Goal: Task Accomplishment & Management: Manage account settings

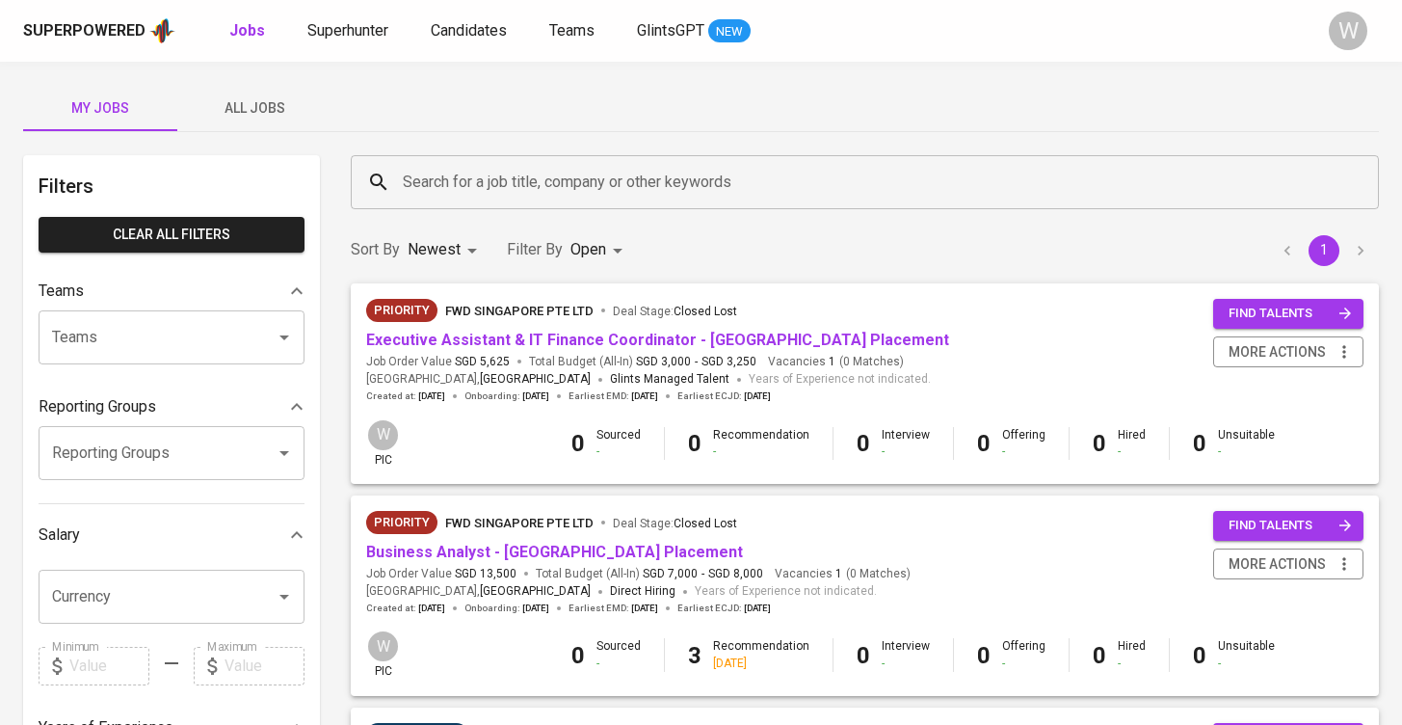
click at [237, 112] on span "All Jobs" at bounding box center [254, 108] width 131 height 24
click at [450, 188] on input "Search for a job title, company or other keywords" at bounding box center [869, 182] width 943 height 37
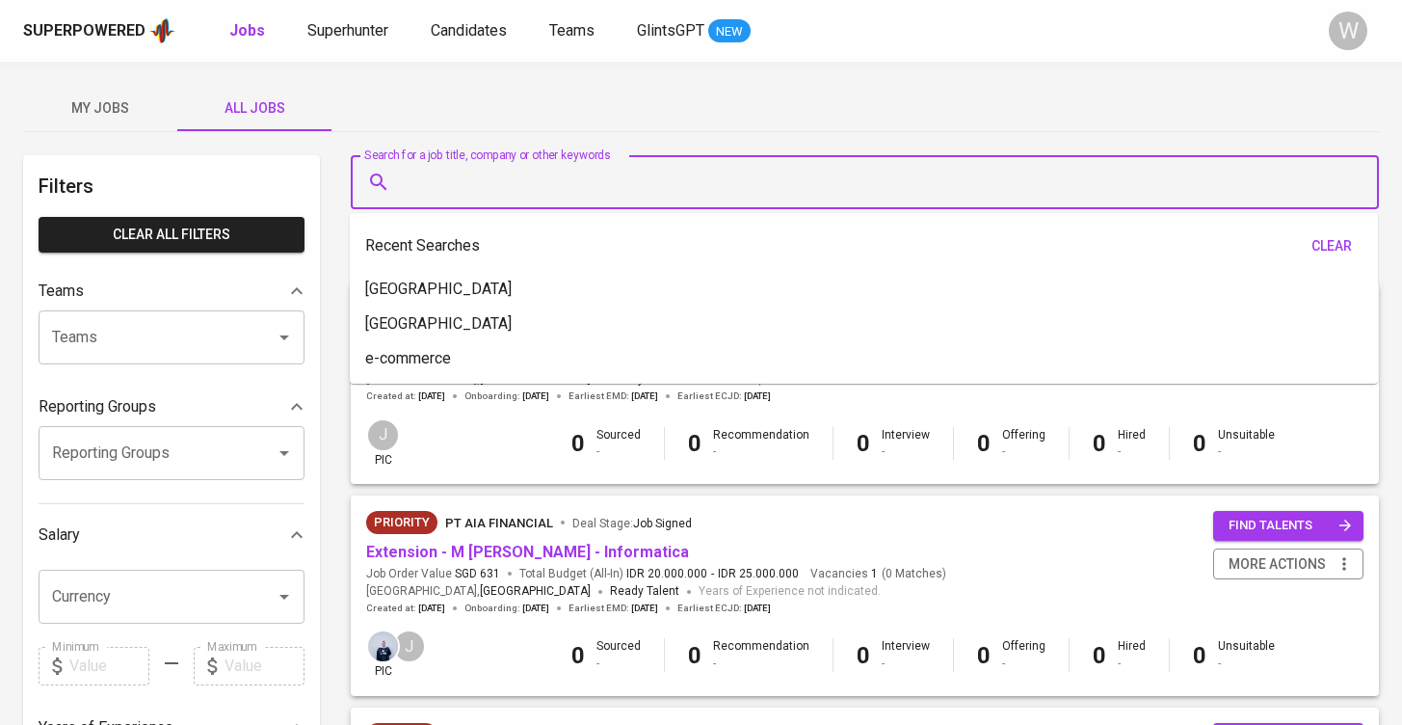
click at [450, 188] on input "Search for a job title, company or other keywords" at bounding box center [869, 182] width 943 height 37
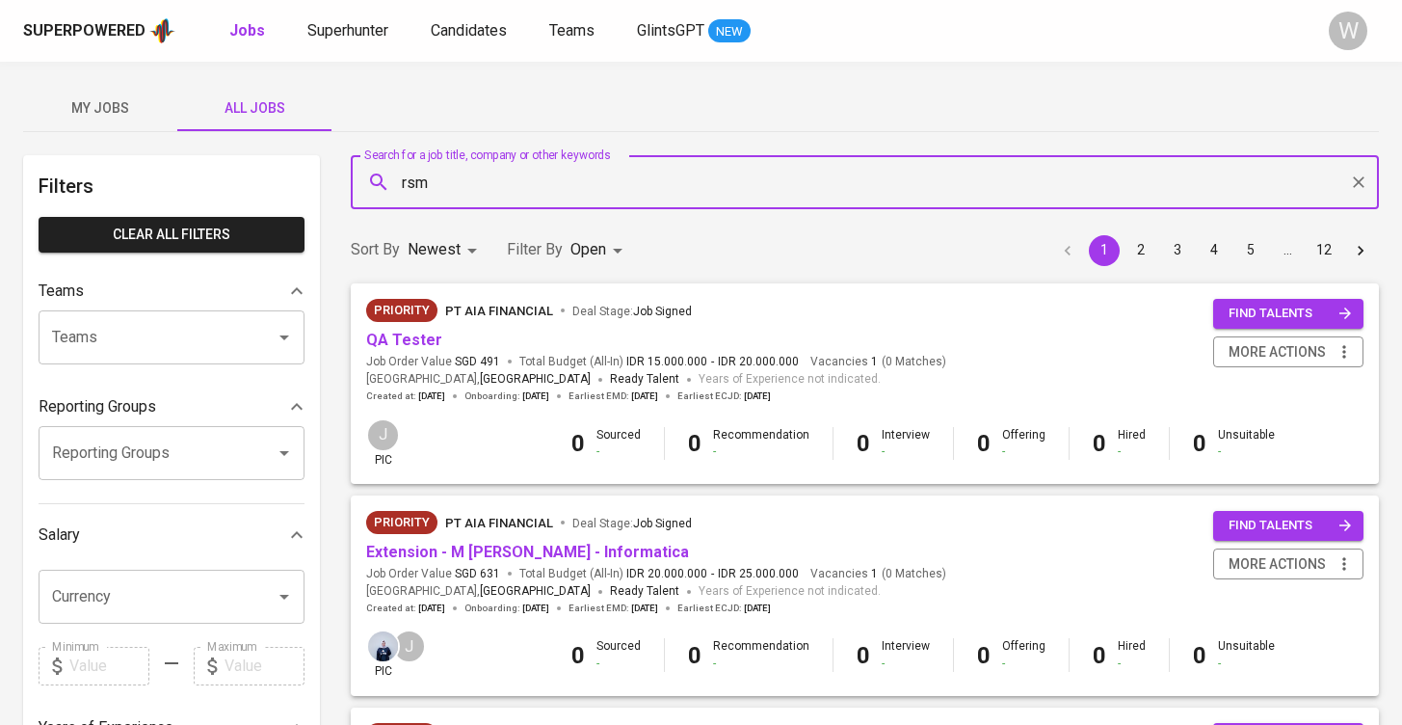
type input "rsm"
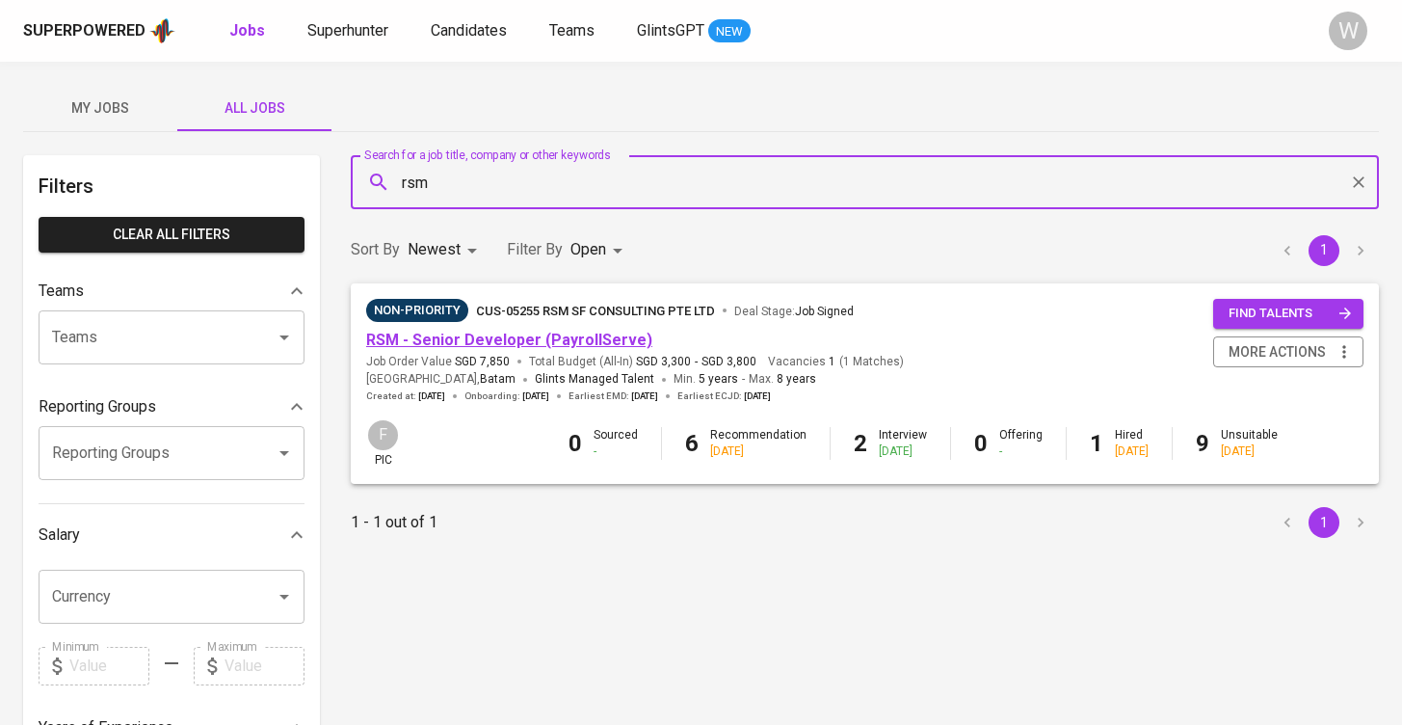
click at [463, 331] on link "RSM - Senior Developer (PayrollServe)" at bounding box center [509, 340] width 286 height 18
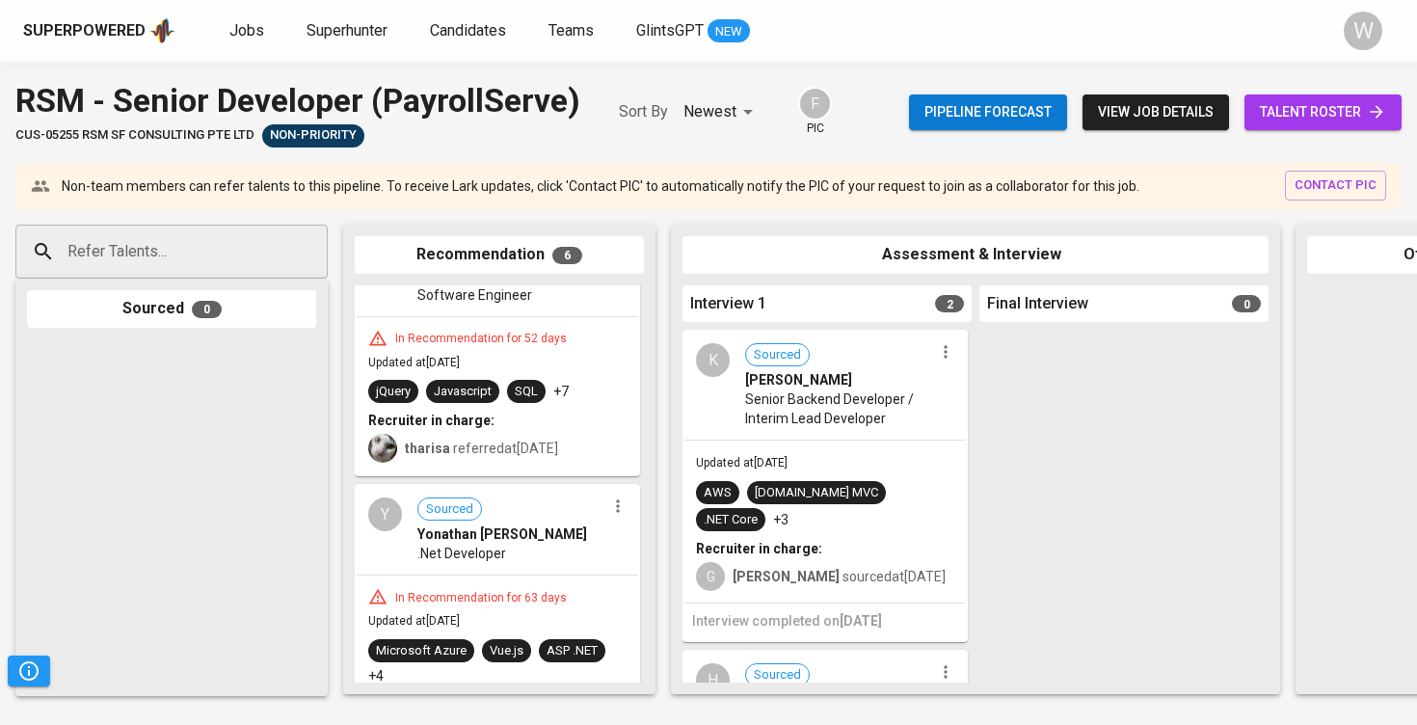
scroll to position [654, 0]
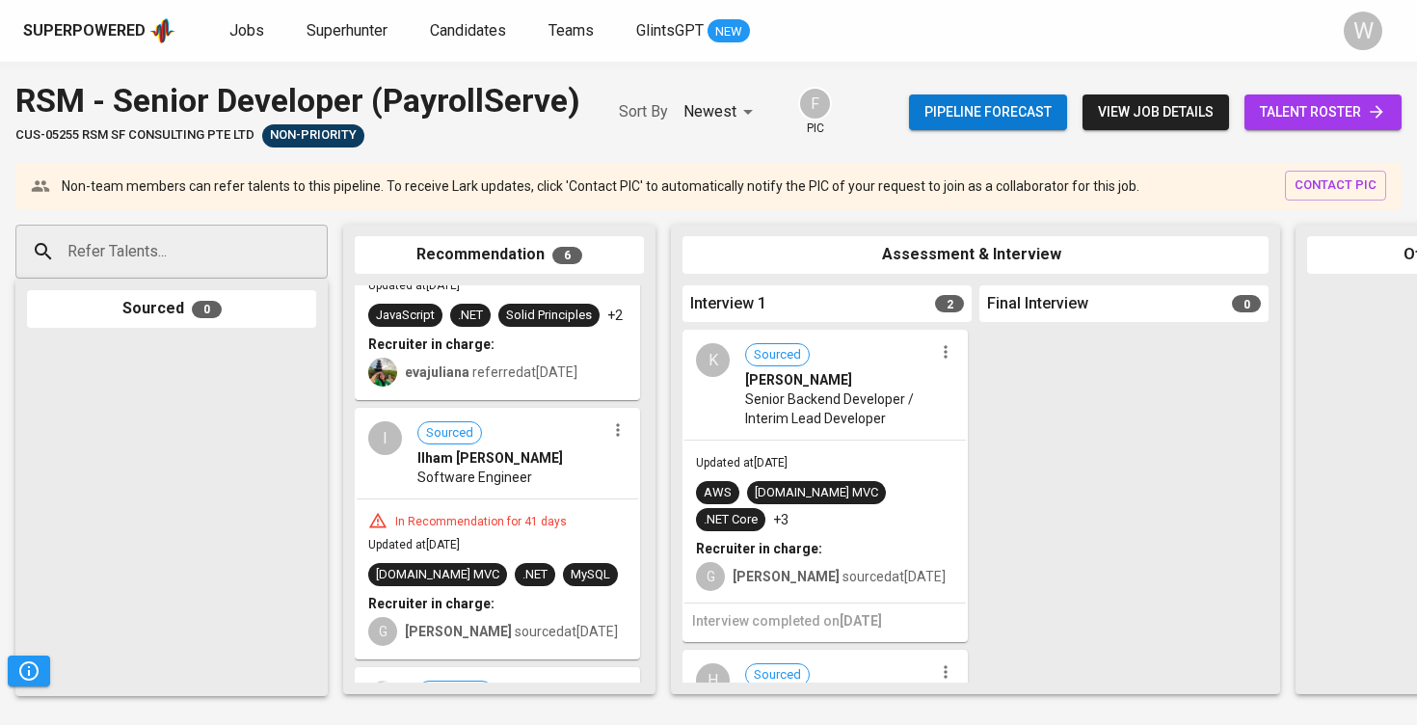
click at [1289, 102] on span "talent roster" at bounding box center [1322, 112] width 126 height 24
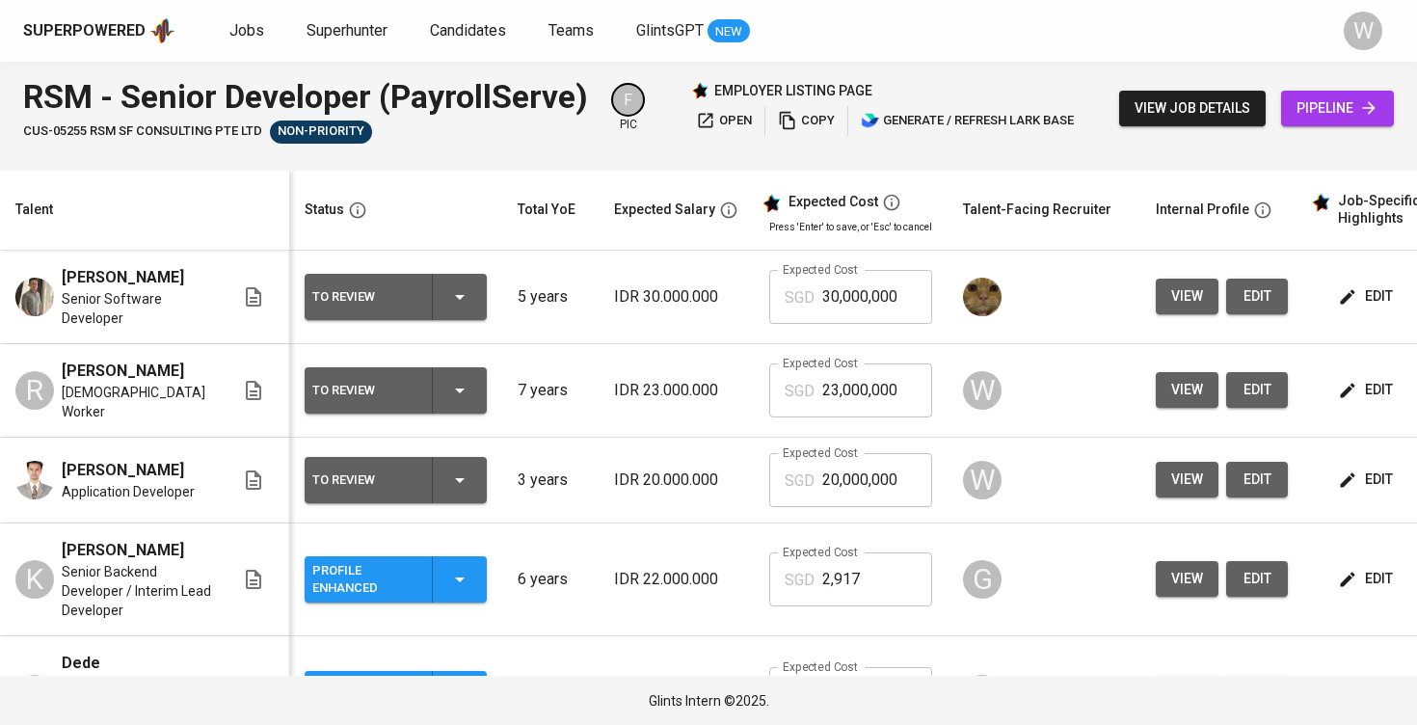
click at [1195, 302] on span "view" at bounding box center [1187, 296] width 32 height 24
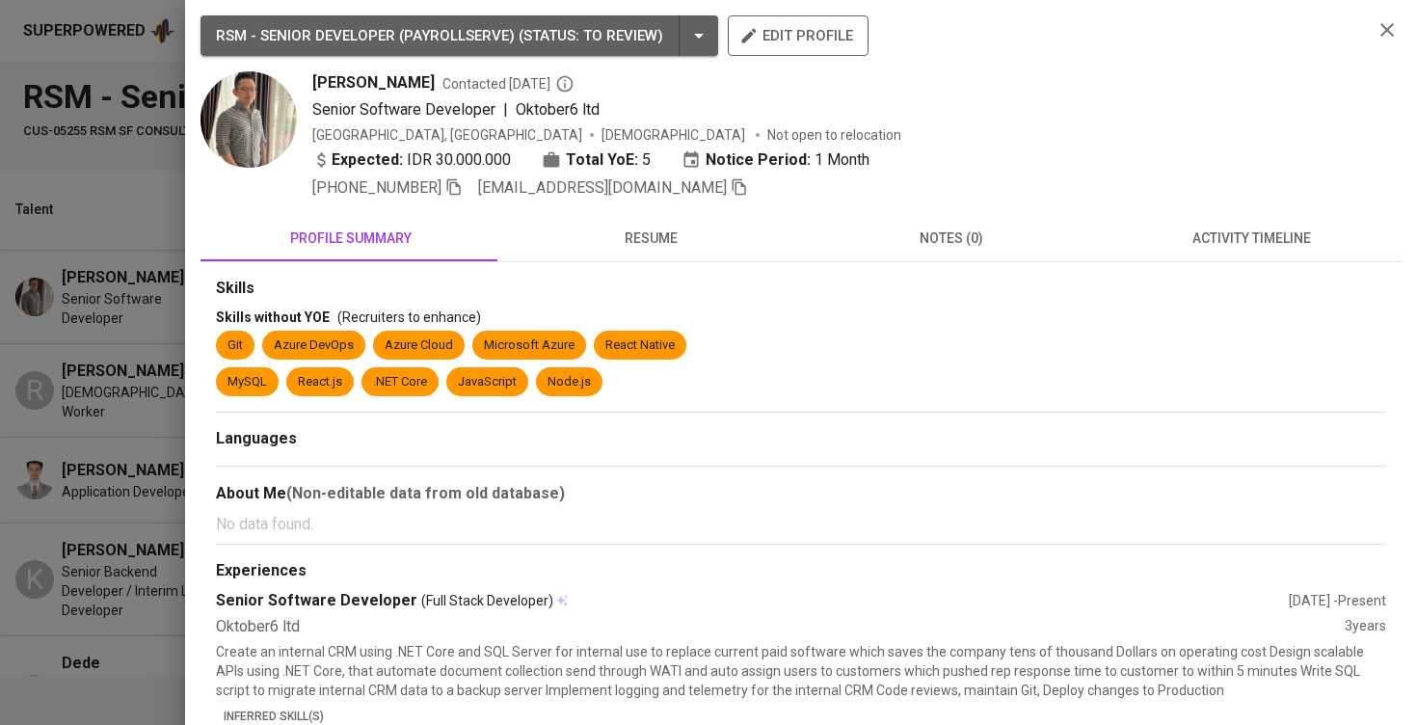
click at [680, 253] on button "resume" at bounding box center [651, 238] width 301 height 46
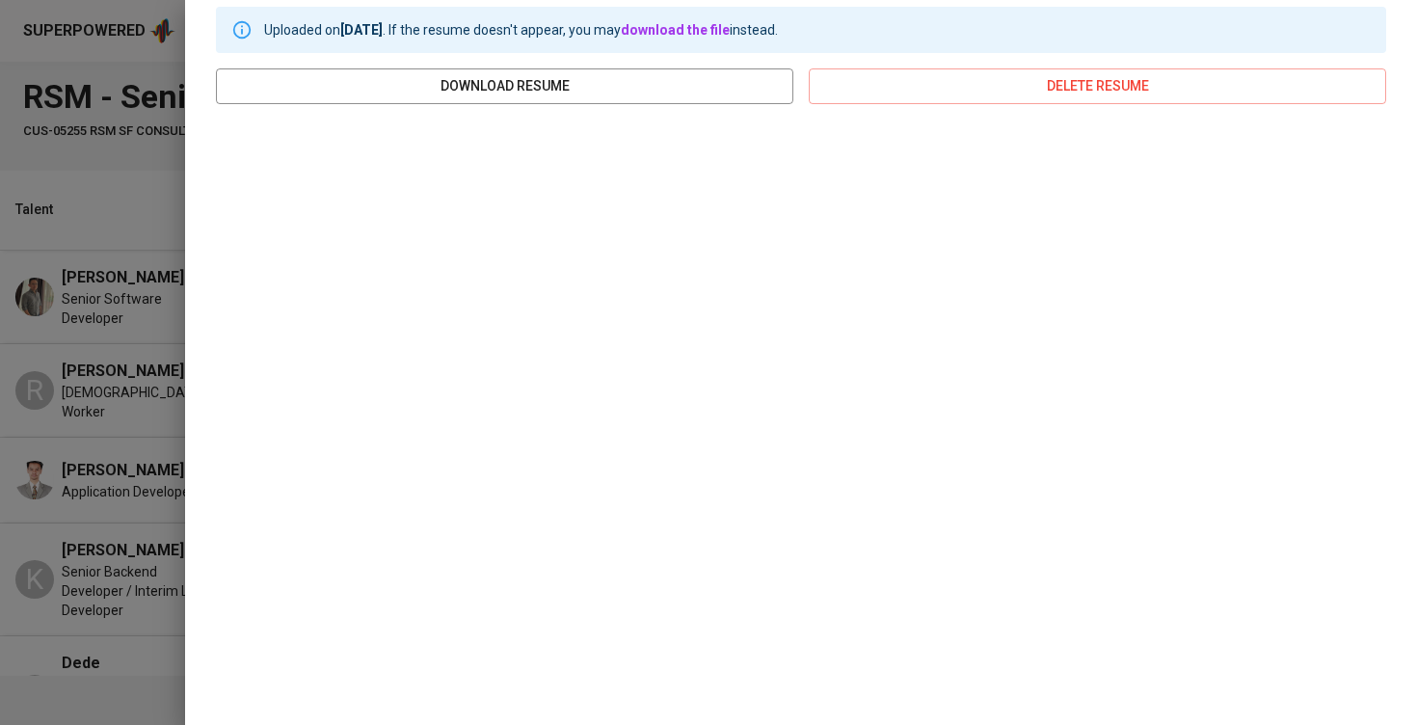
scroll to position [272, 0]
click at [122, 373] on div at bounding box center [708, 362] width 1417 height 725
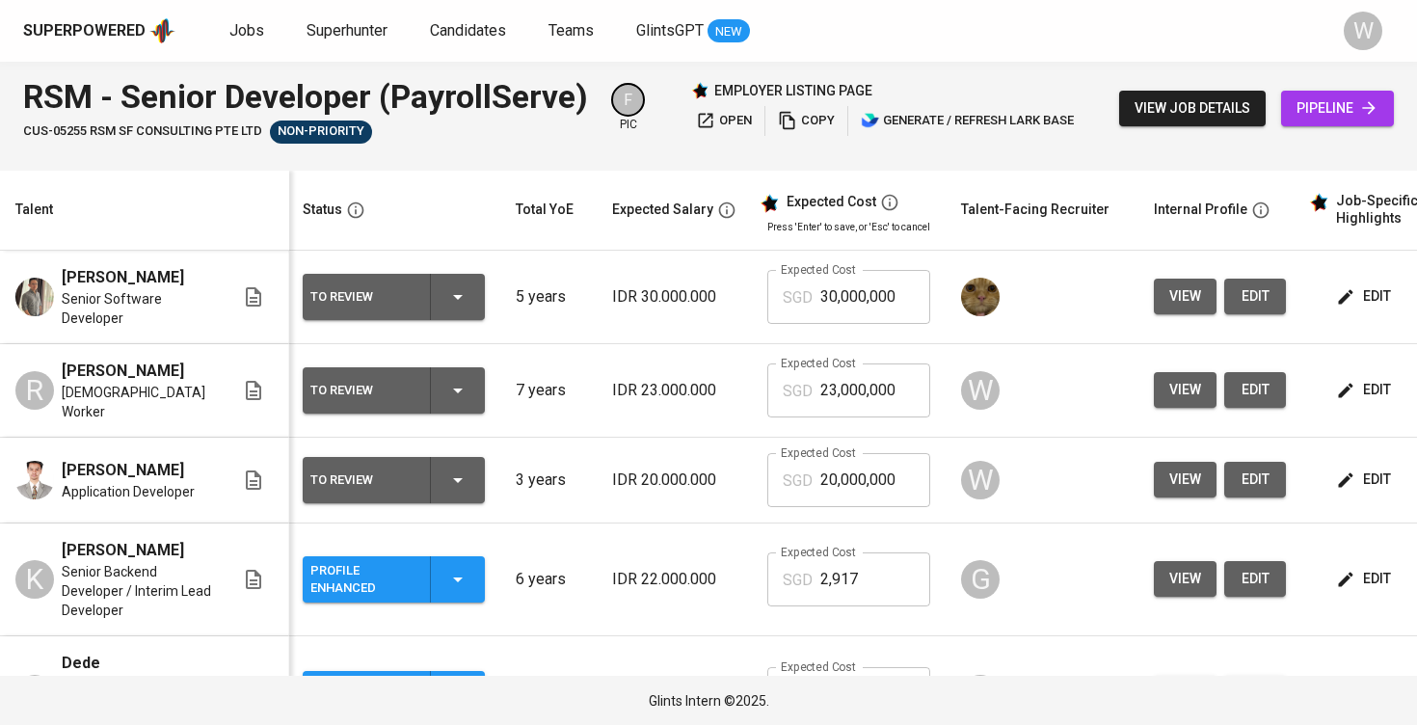
scroll to position [0, 2]
click at [315, 24] on span "Superhunter" at bounding box center [346, 30] width 81 height 18
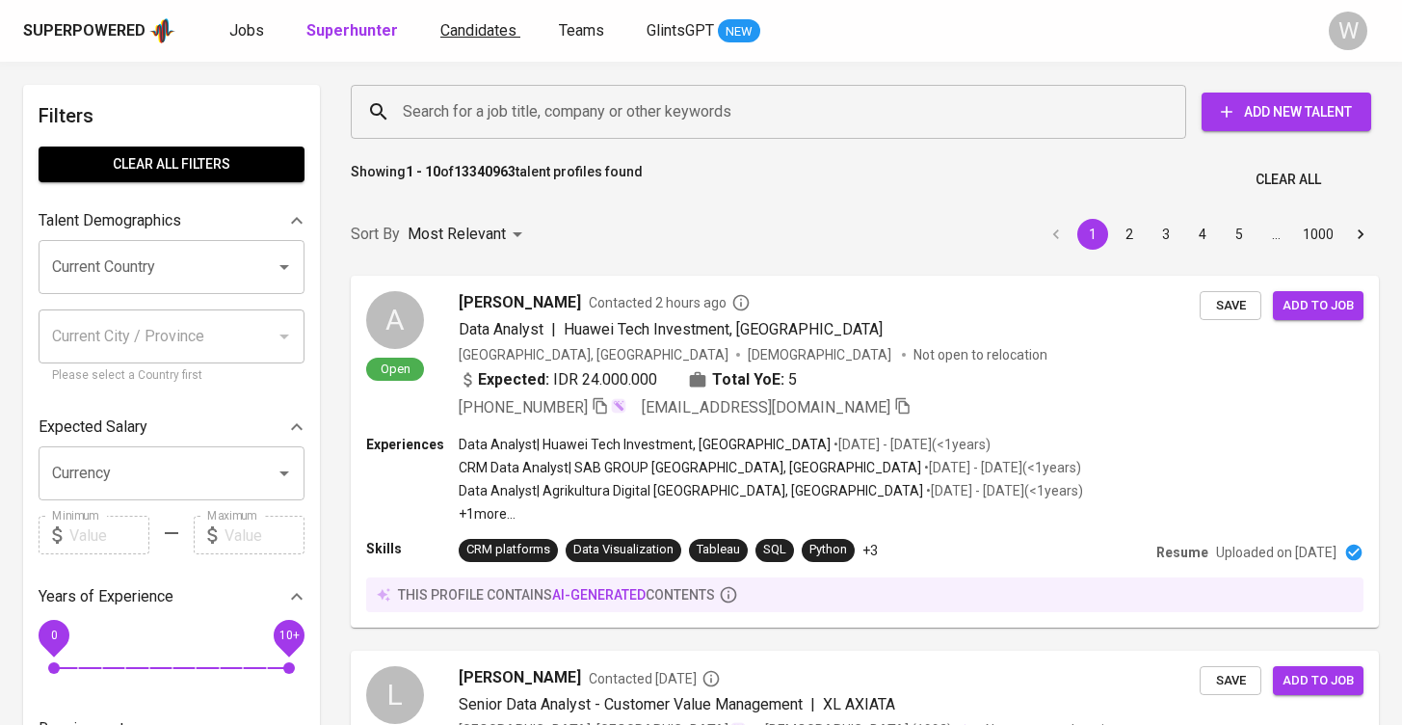
click at [465, 25] on span "Candidates" at bounding box center [478, 30] width 76 height 18
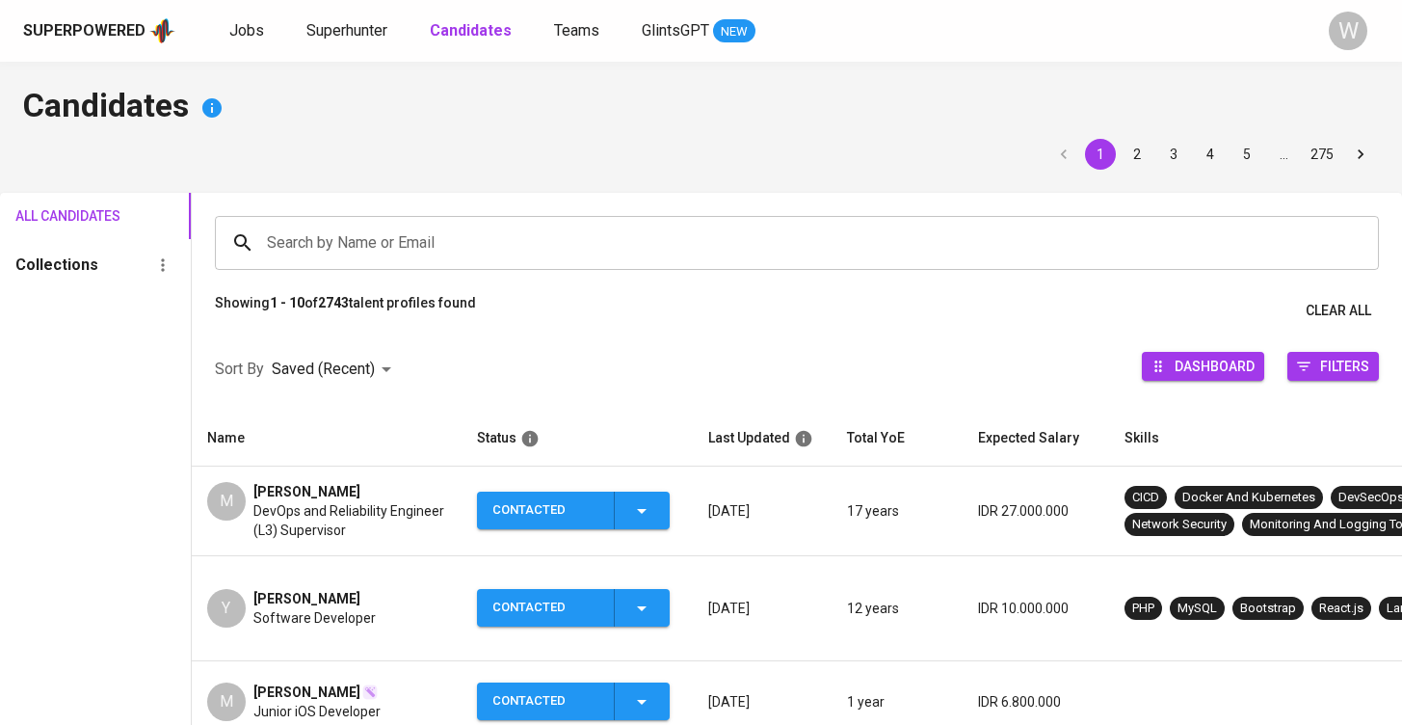
click at [436, 247] on input "Search by Name or Email" at bounding box center [801, 243] width 1079 height 37
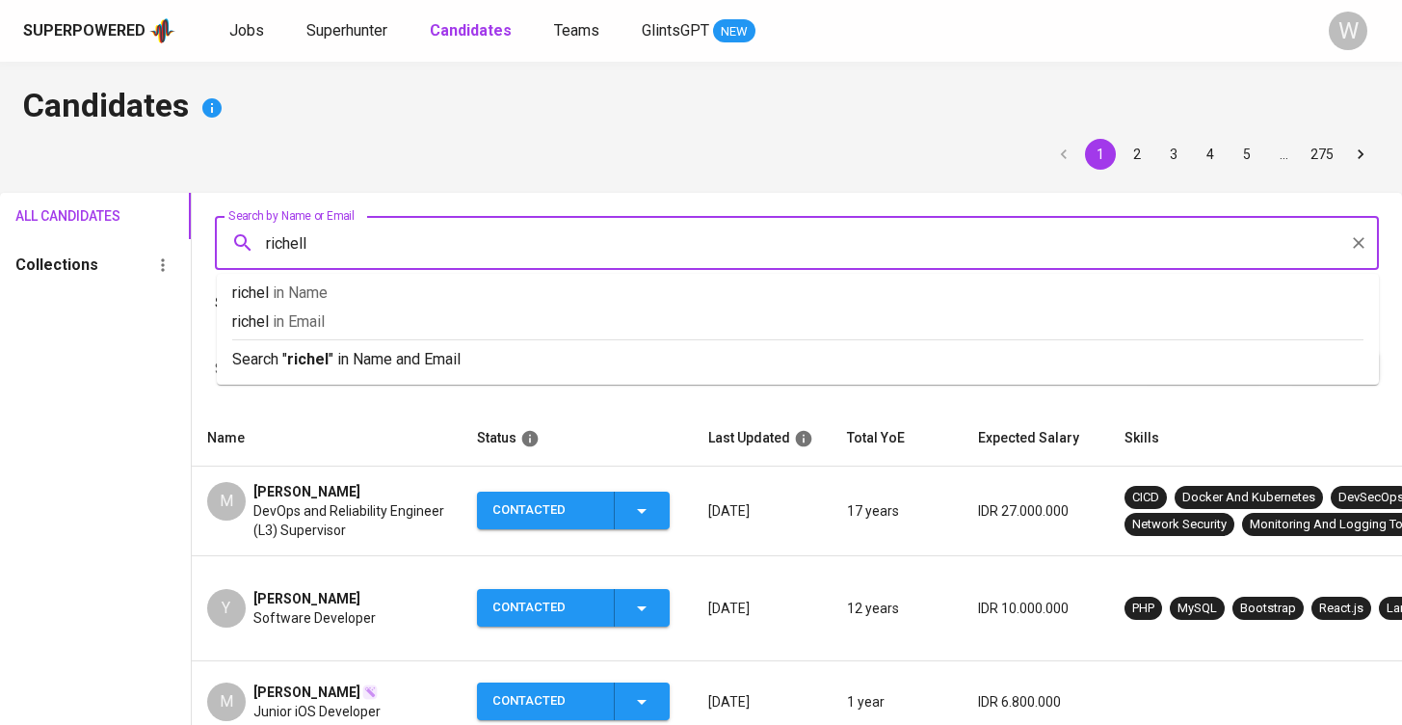
type input "[PERSON_NAME]"
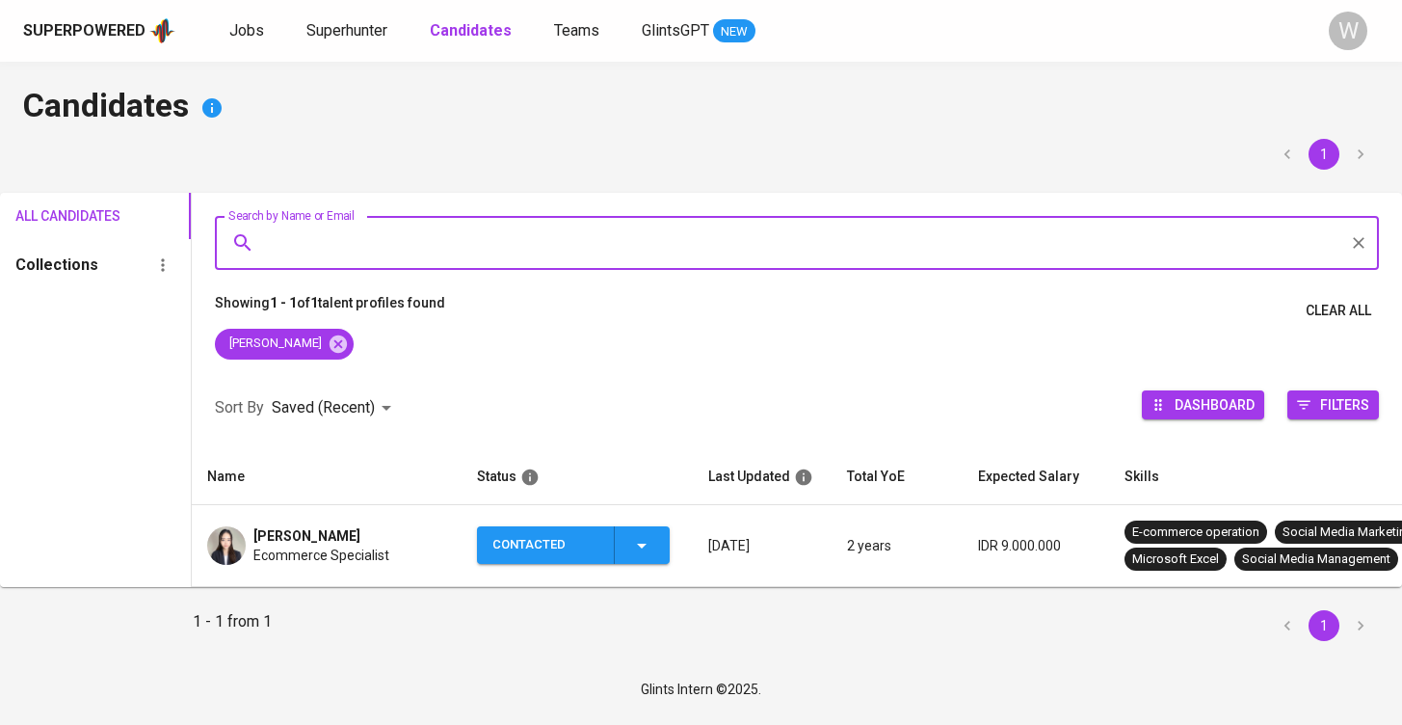
click at [629, 552] on div "Contacted" at bounding box center [572, 545] width 161 height 38
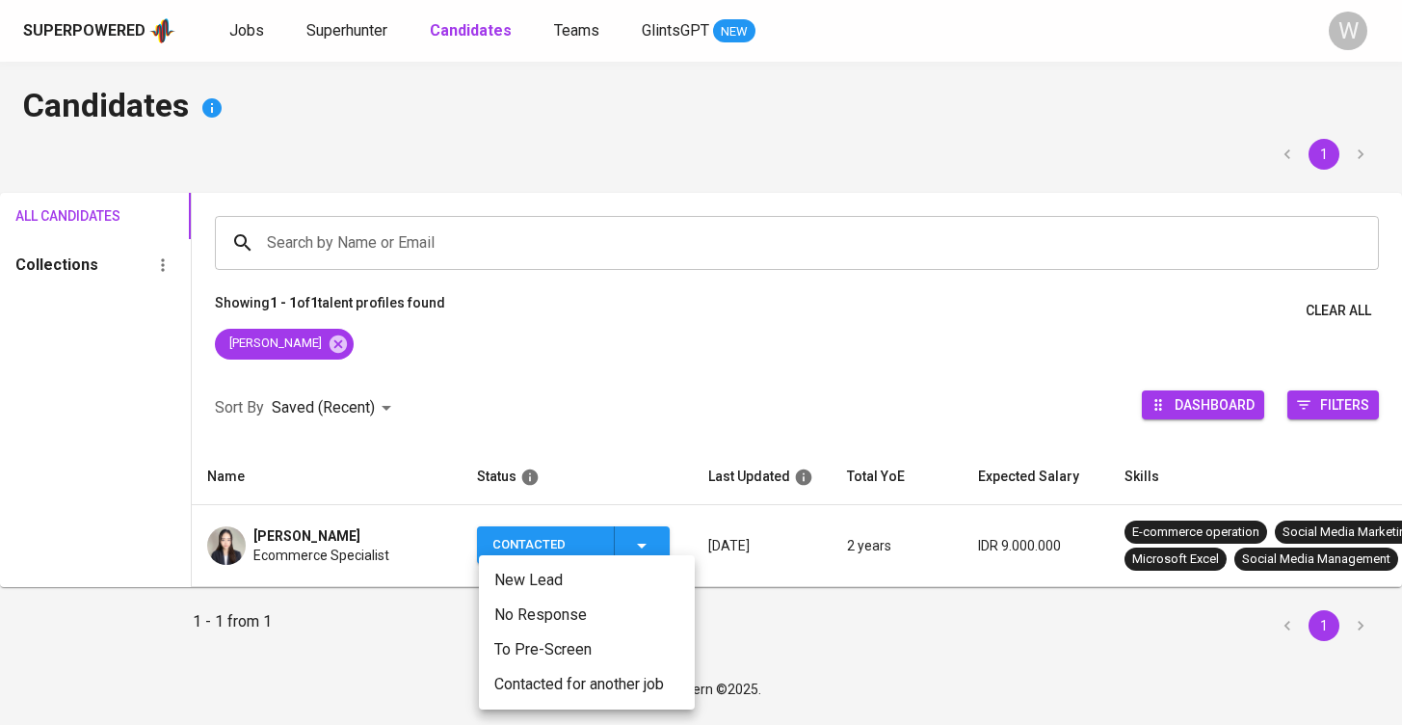
click at [570, 697] on li "Contacted for another job" at bounding box center [587, 684] width 216 height 35
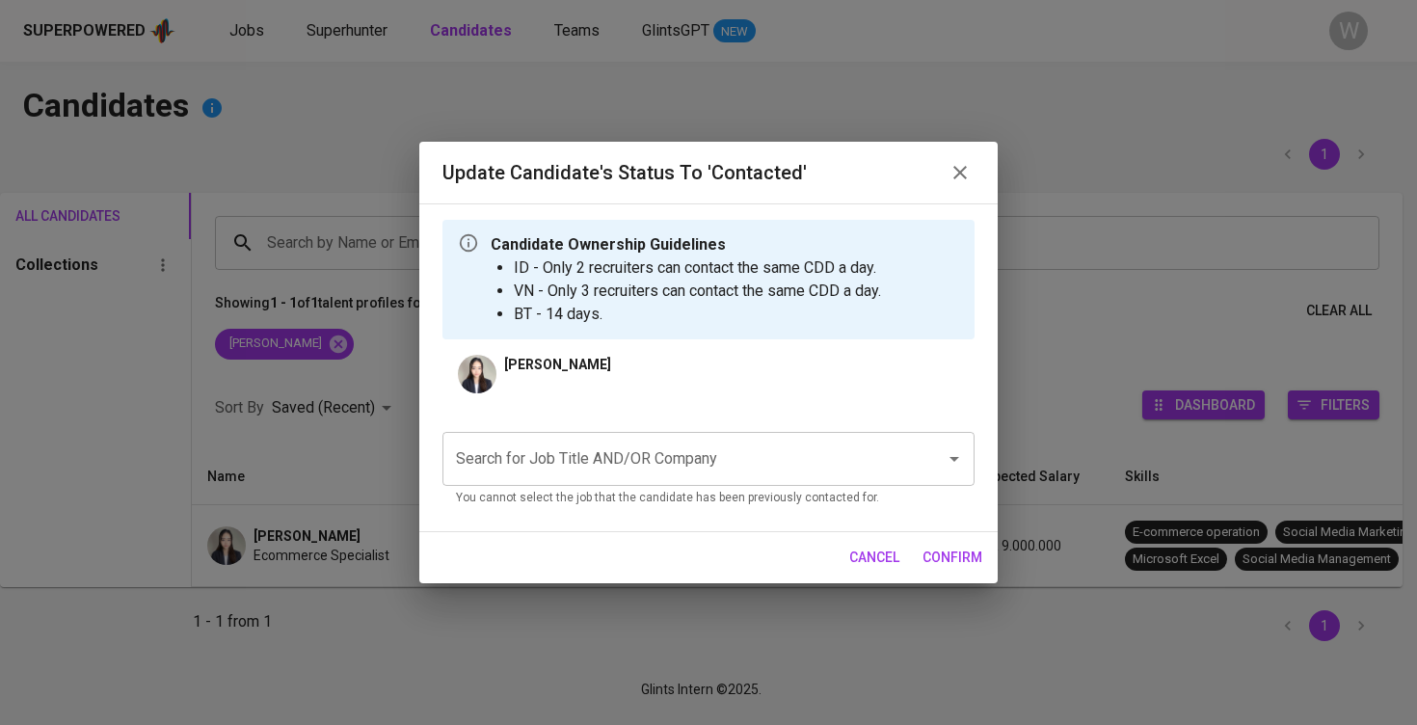
click at [663, 472] on input "Search for Job Title AND/OR Company" at bounding box center [681, 458] width 461 height 37
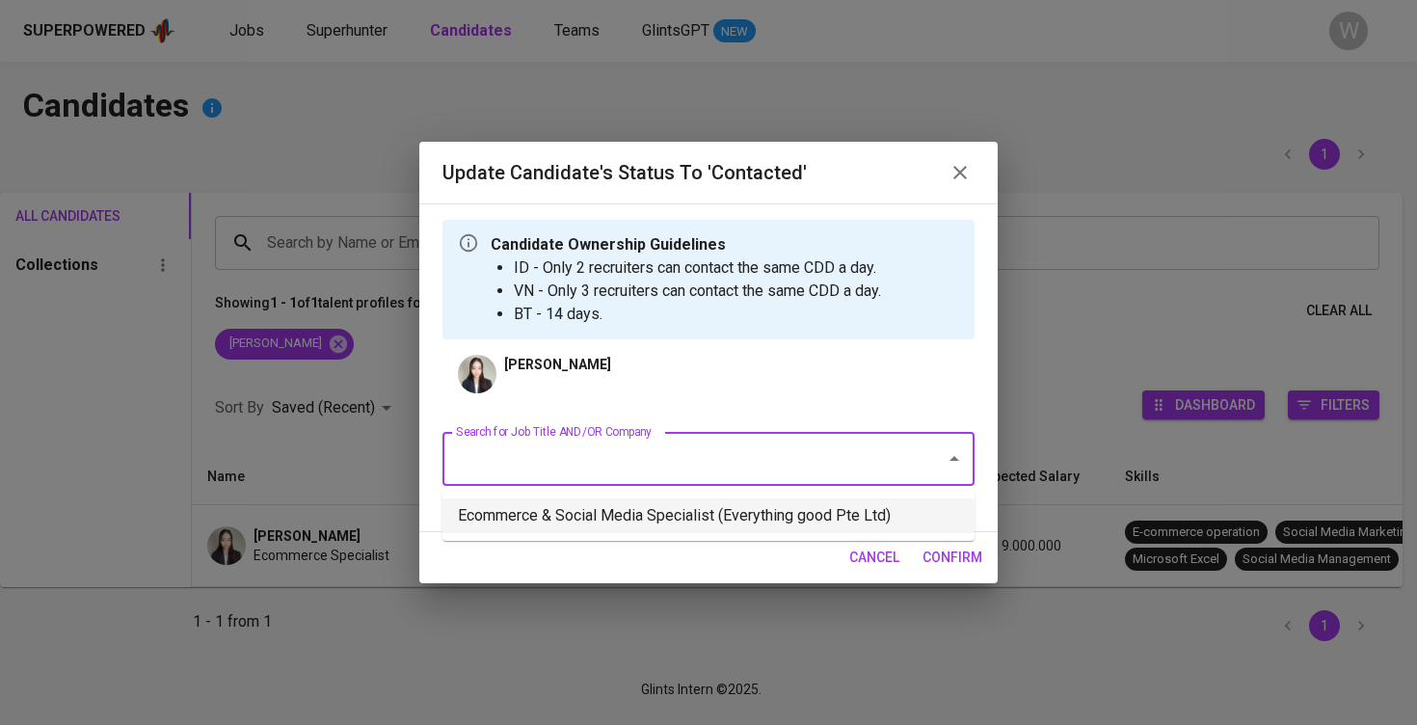
click at [666, 498] on li "Ecommerce & Social Media Specialist (Everything good Pte Ltd)" at bounding box center [708, 515] width 532 height 35
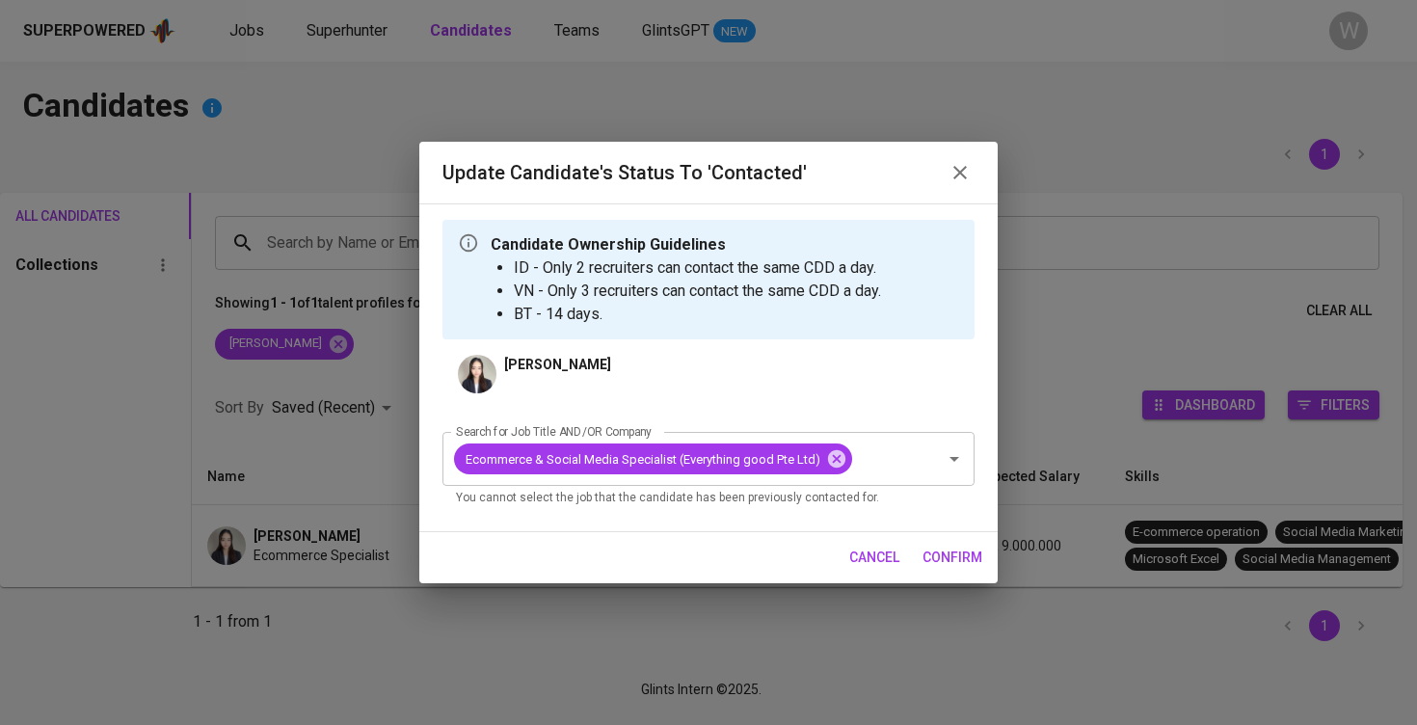
click at [939, 571] on button "confirm" at bounding box center [951, 558] width 75 height 36
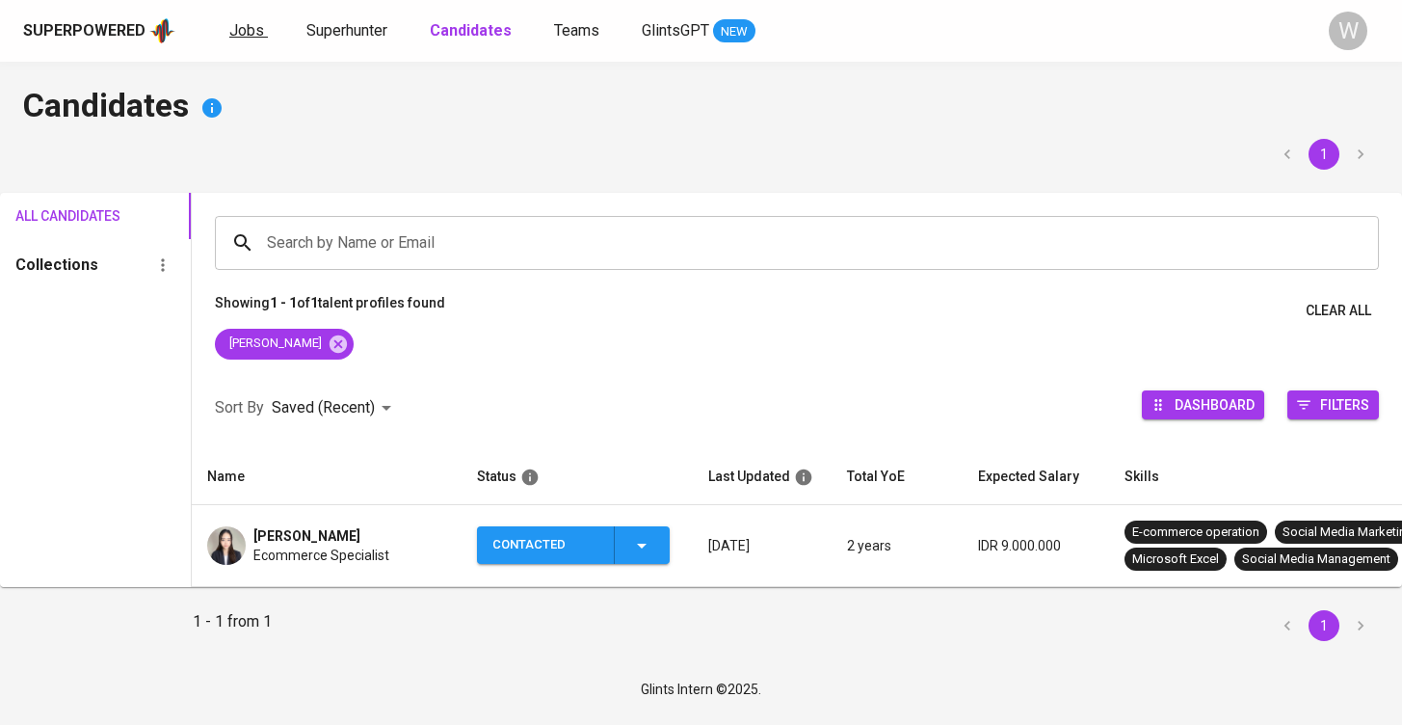
click at [248, 30] on span "Jobs" at bounding box center [246, 30] width 35 height 18
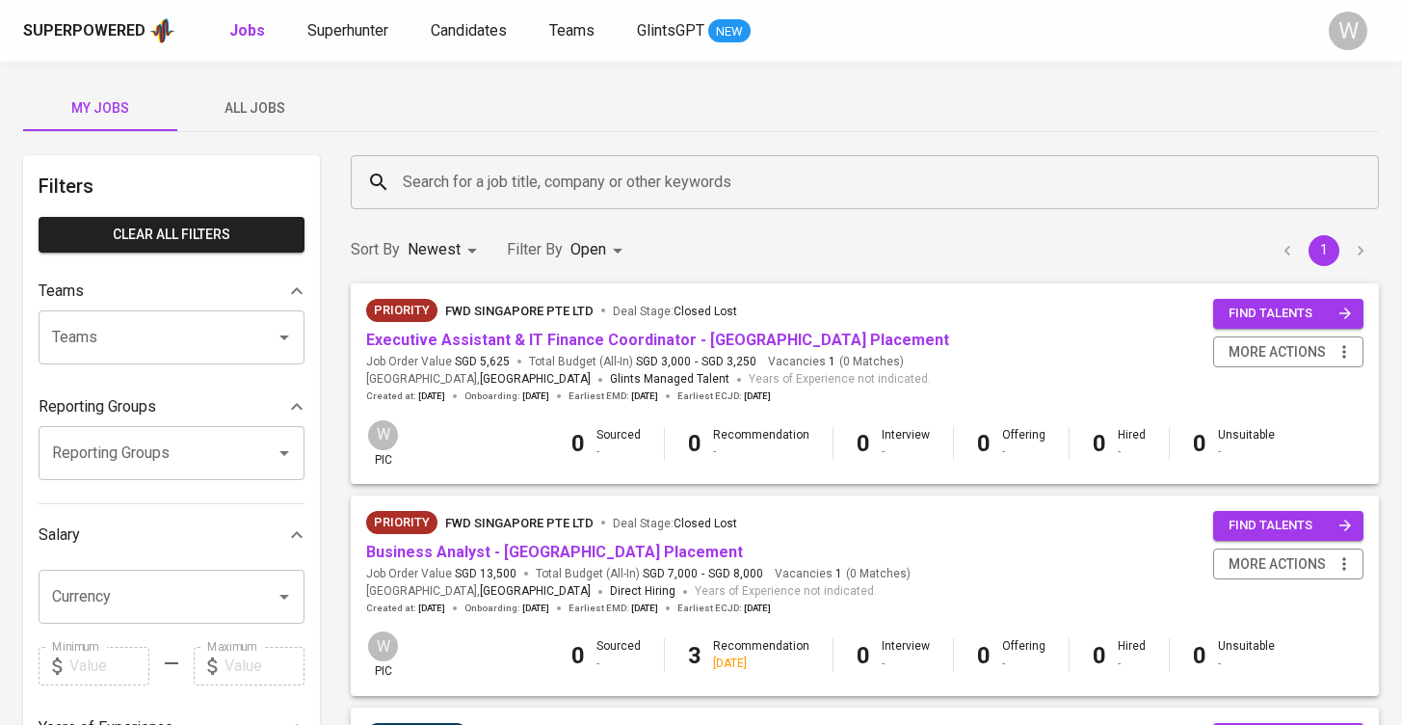
click at [281, 115] on span "All Jobs" at bounding box center [254, 108] width 131 height 24
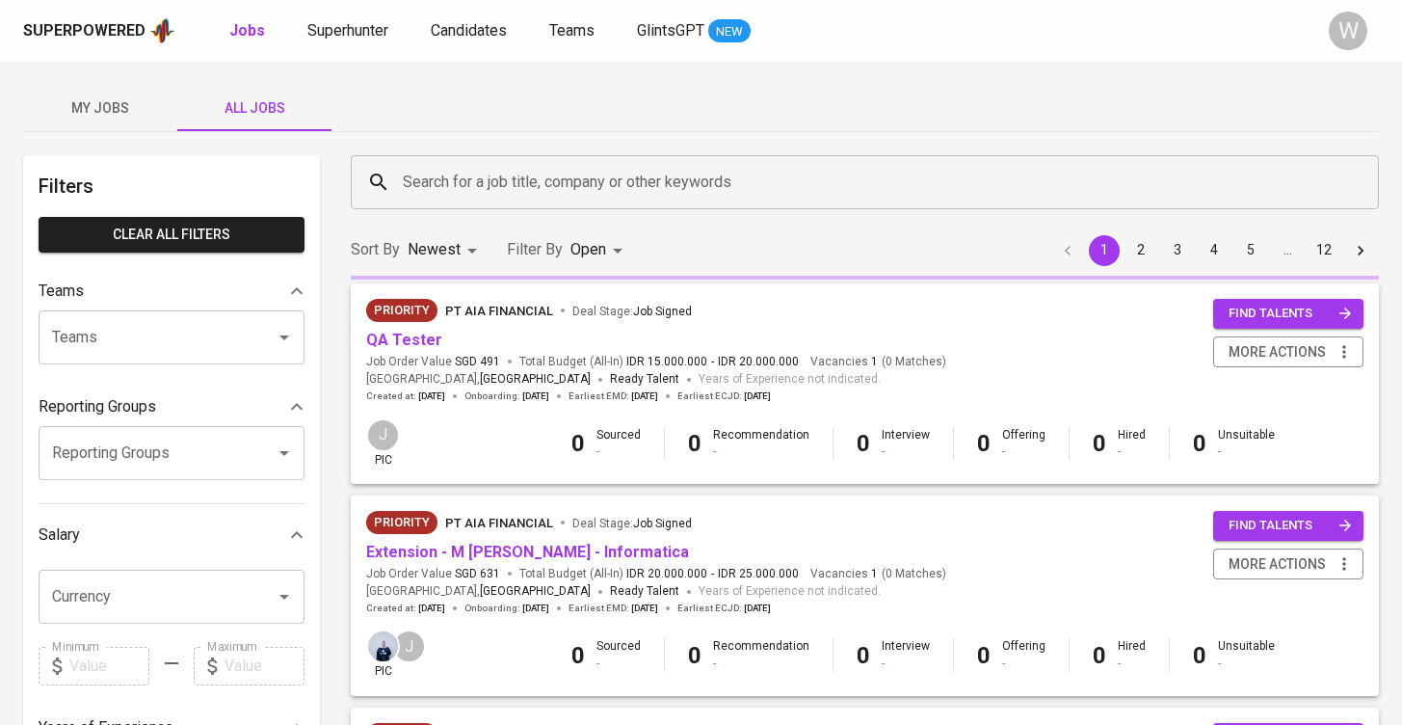
click at [449, 172] on input "Search for a job title, company or other keywords" at bounding box center [869, 182] width 943 height 37
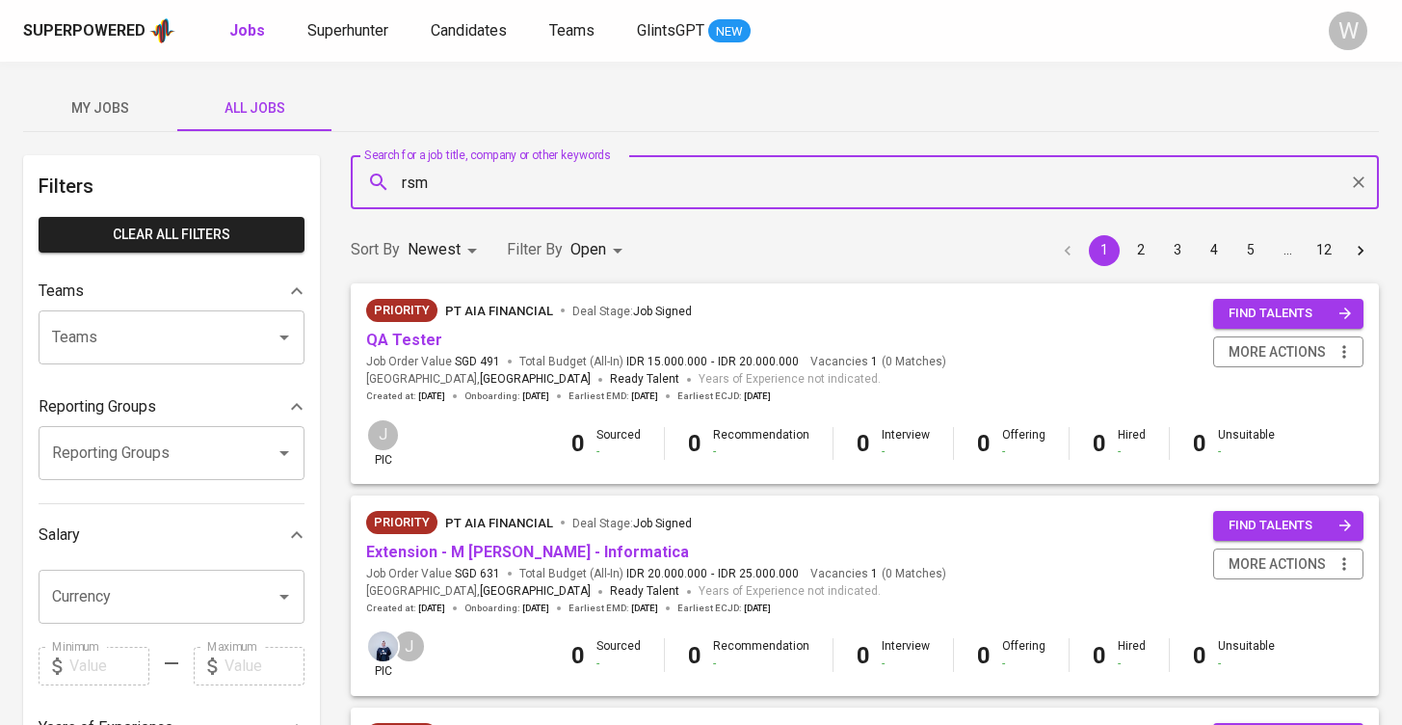
type input "rsm"
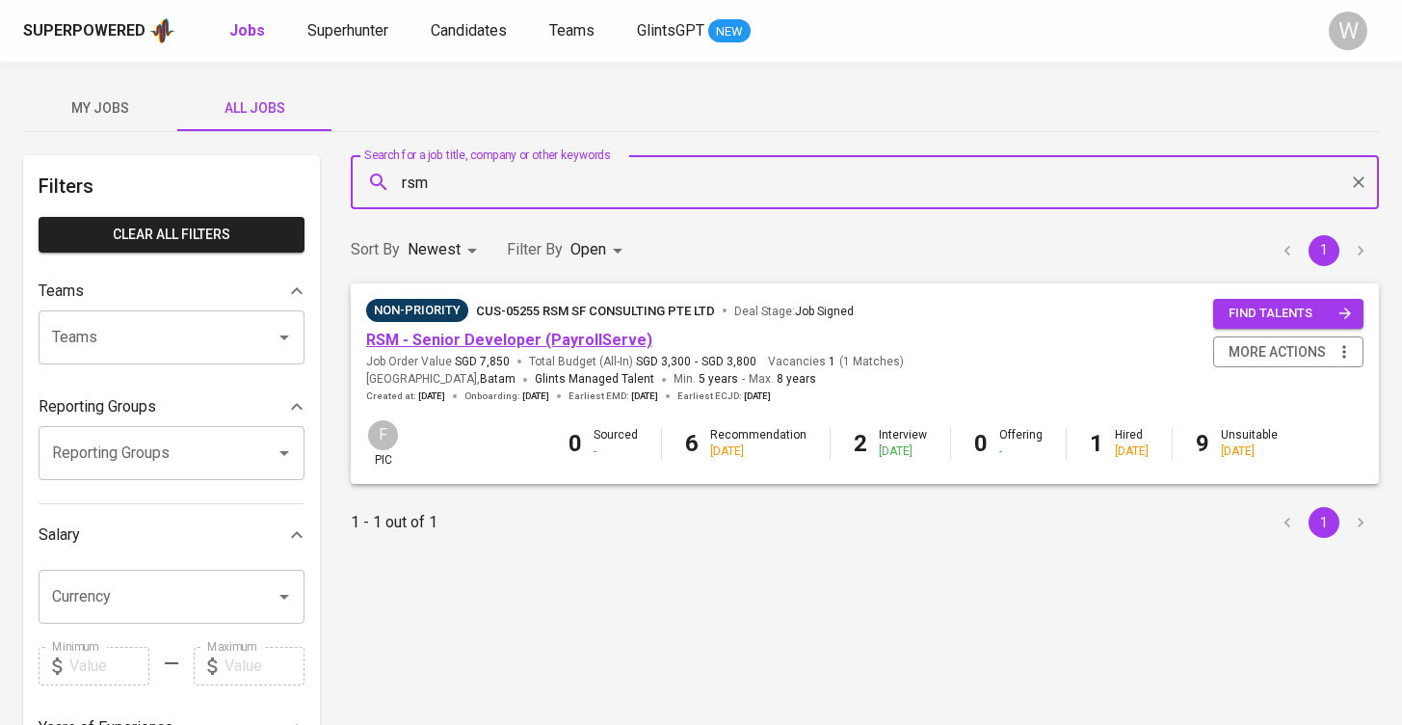
click at [432, 335] on link "RSM - Senior Developer (PayrollServe)" at bounding box center [509, 340] width 286 height 18
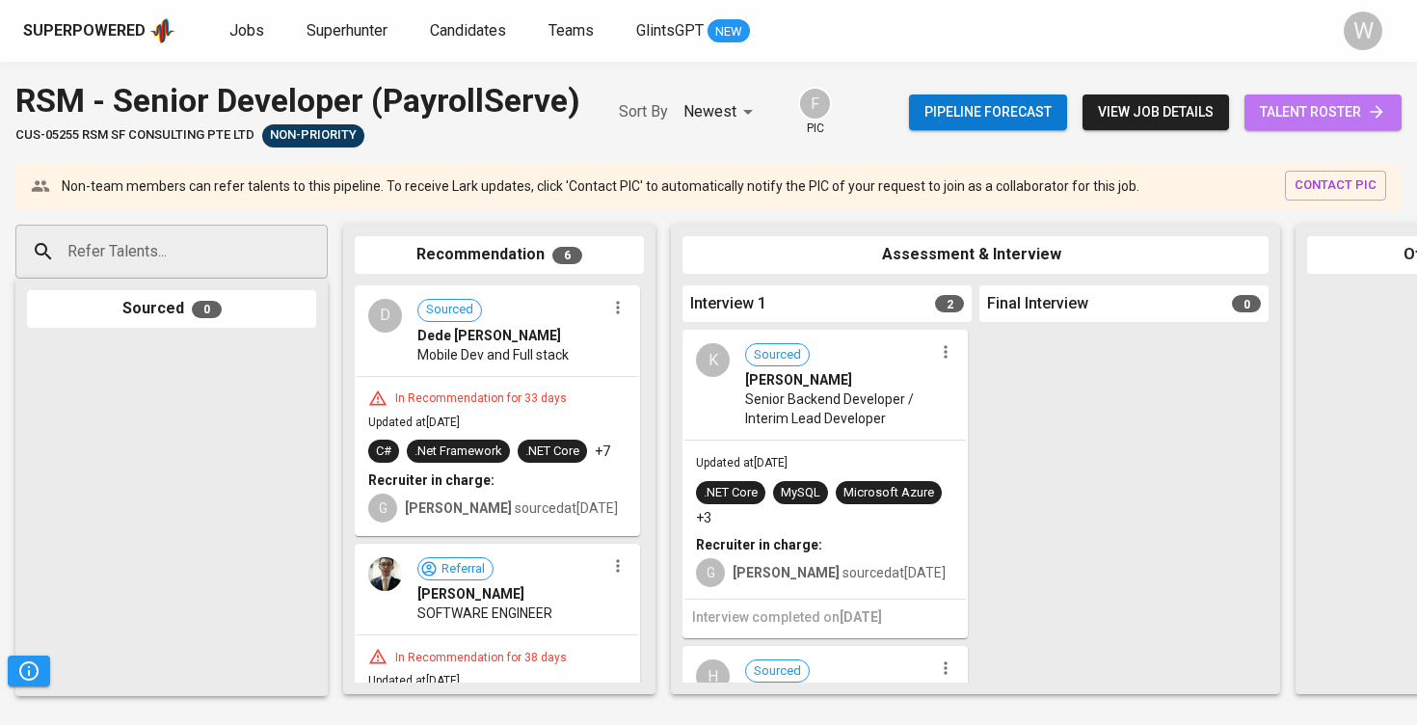
click at [1308, 94] on link "talent roster" at bounding box center [1322, 112] width 157 height 36
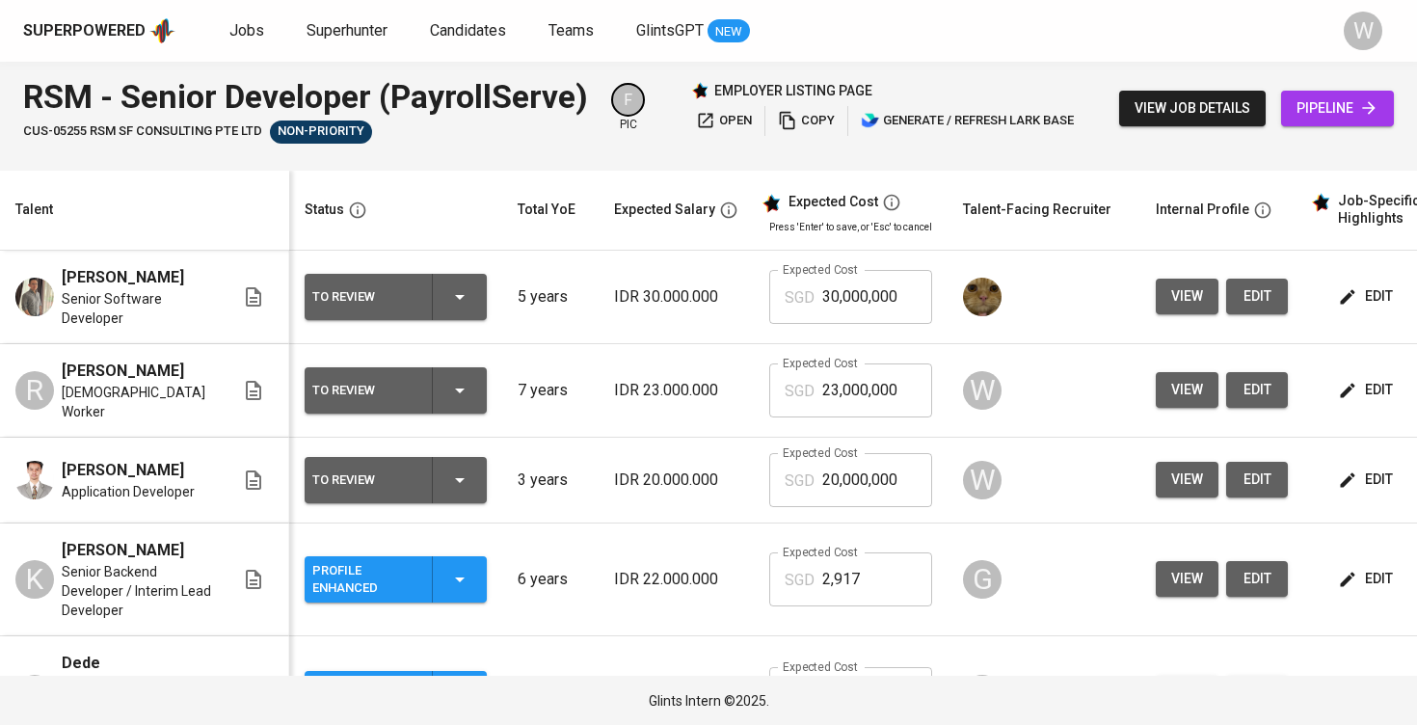
click at [1178, 391] on span "view" at bounding box center [1187, 390] width 32 height 24
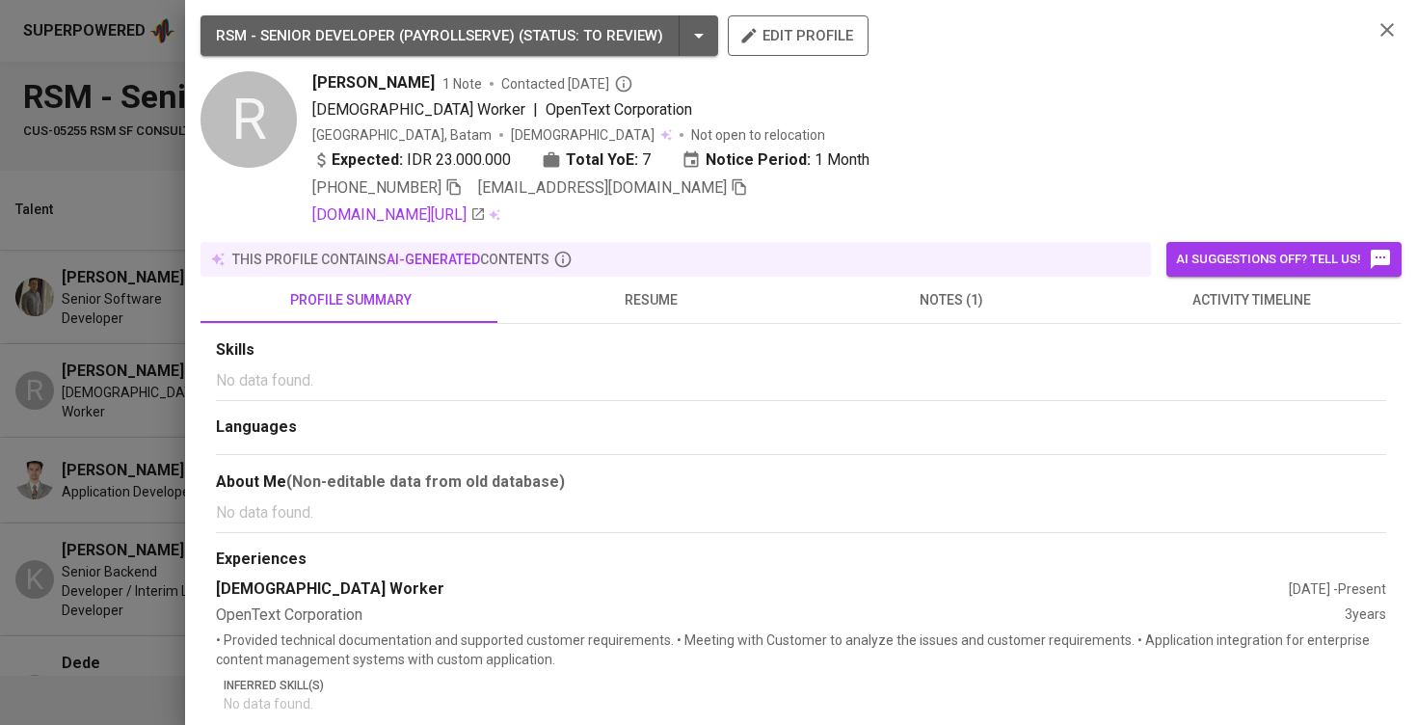
click at [1142, 308] on span "activity timeline" at bounding box center [1252, 300] width 278 height 24
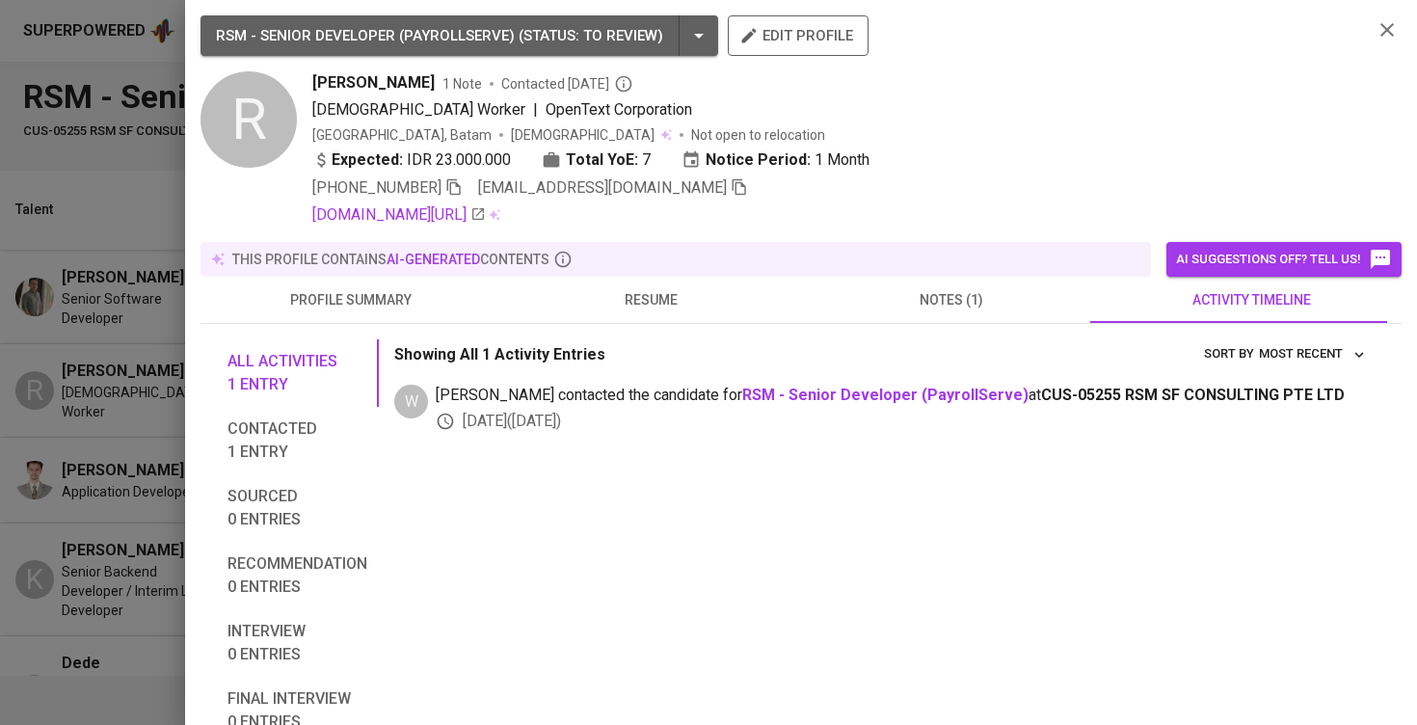
click at [940, 315] on button "notes (1)" at bounding box center [951, 300] width 301 height 46
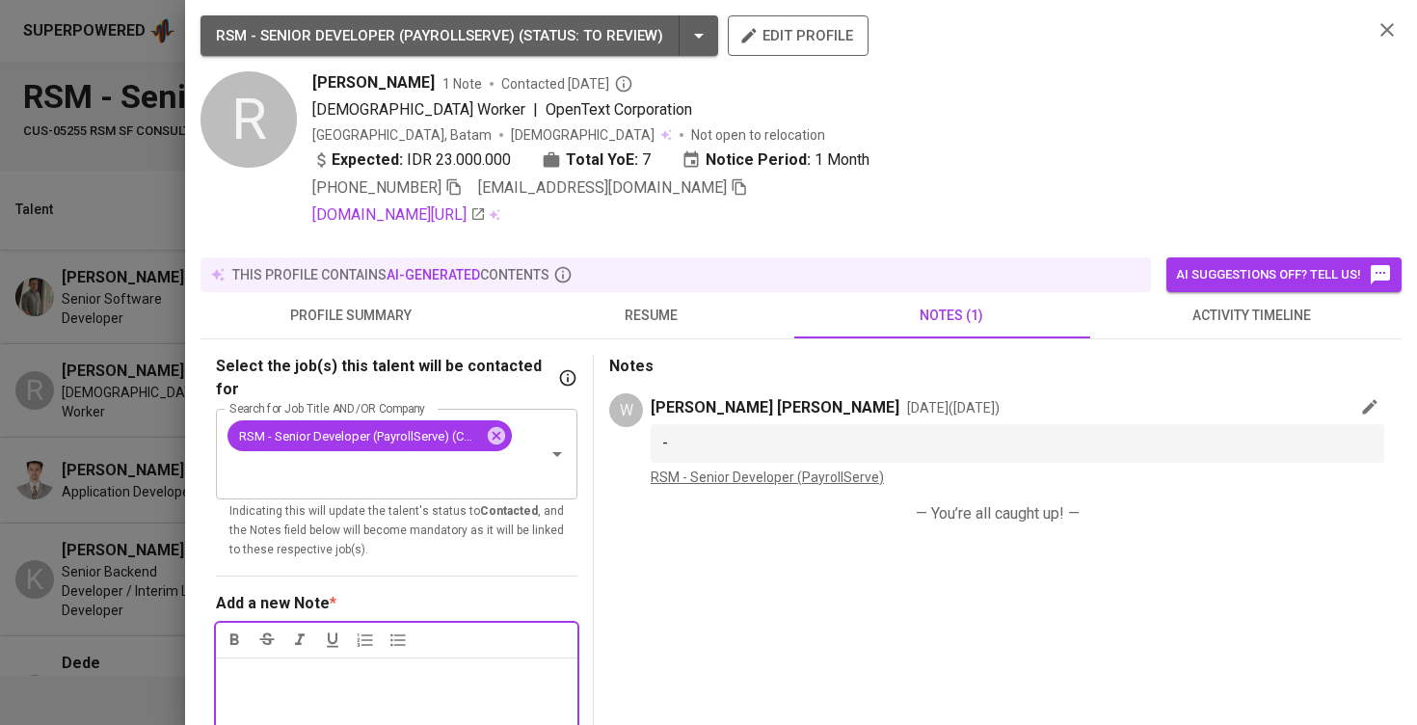
click at [79, 411] on div at bounding box center [708, 362] width 1417 height 725
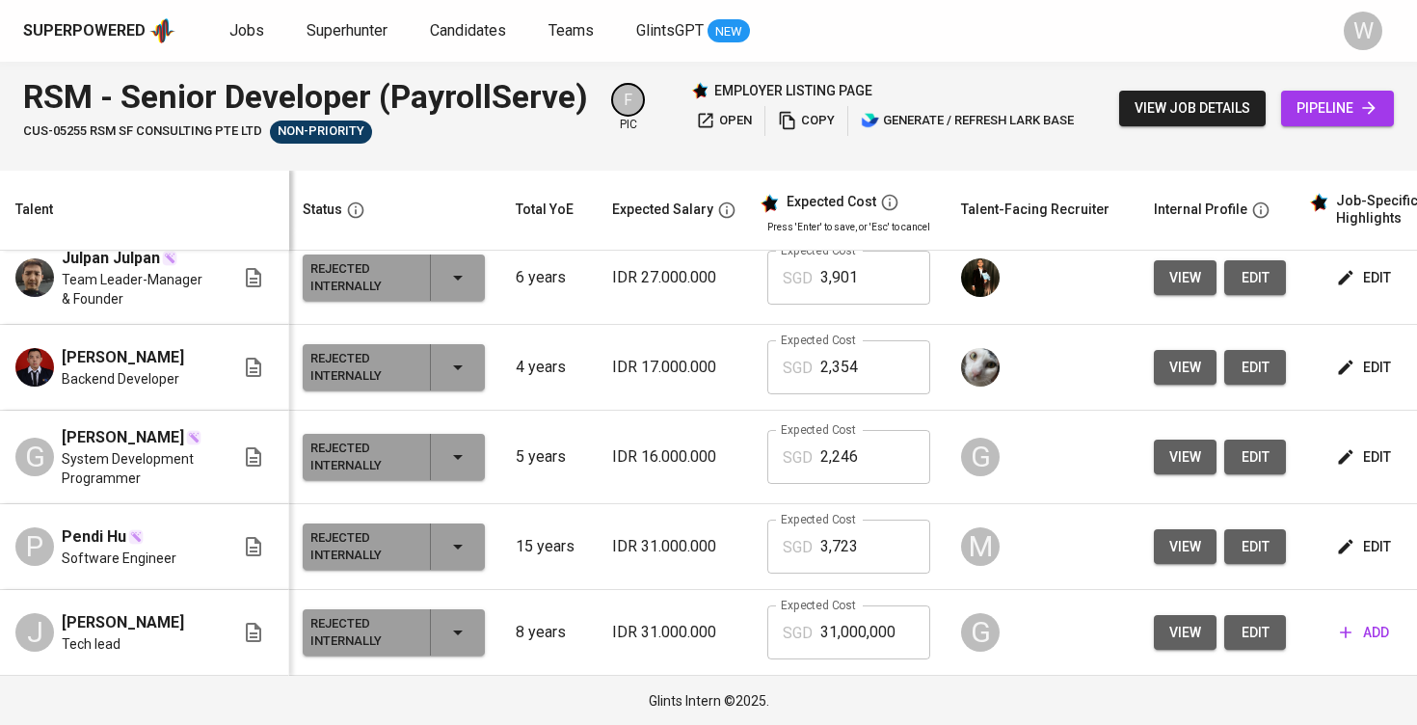
scroll to position [2103, 2]
